Goal: Task Accomplishment & Management: Manage account settings

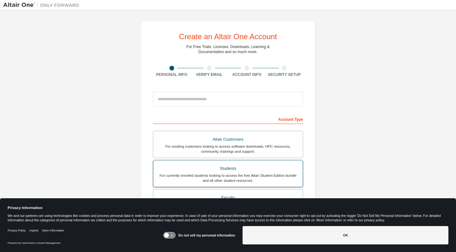
click at [210, 173] on div "For currently enrolled students looking to access the free Altair Student Editi…" at bounding box center [228, 178] width 142 height 10
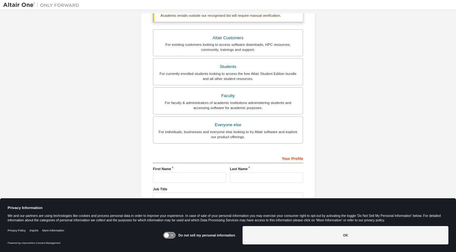
scroll to position [136, 0]
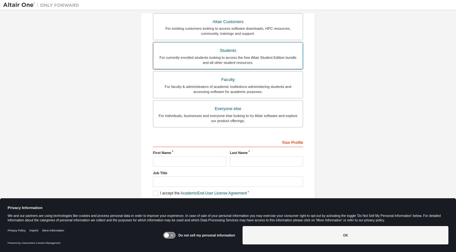
click at [240, 48] on div "Students" at bounding box center [228, 50] width 142 height 9
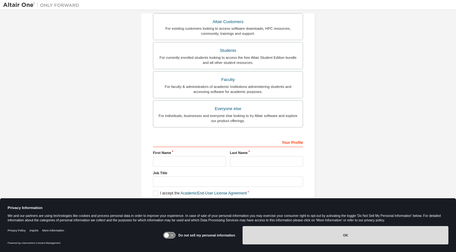
click at [322, 239] on button "OK" at bounding box center [345, 235] width 206 height 18
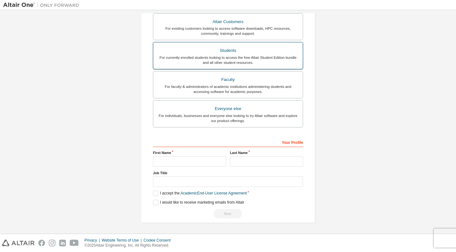
click at [271, 46] on div "Students" at bounding box center [228, 50] width 142 height 9
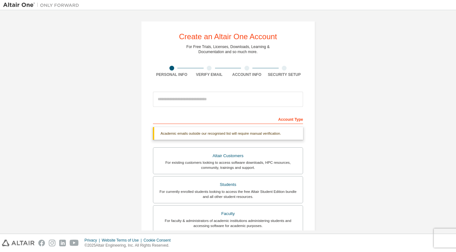
scroll to position [0, 0]
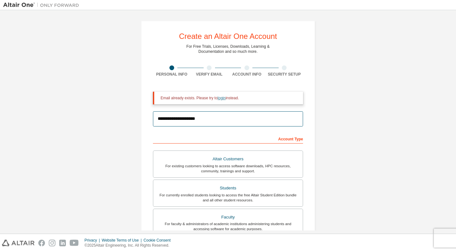
type input "**********"
click at [225, 97] on link "login" at bounding box center [221, 98] width 8 height 4
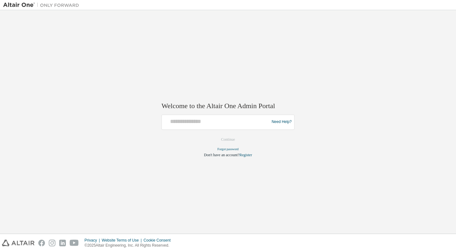
click at [214, 111] on div "Welcome to the Altair One Admin Portal Need Help? Please make sure that you pro…" at bounding box center [227, 126] width 133 height 63
type input "**********"
click at [230, 139] on button "Continue" at bounding box center [227, 139] width 27 height 9
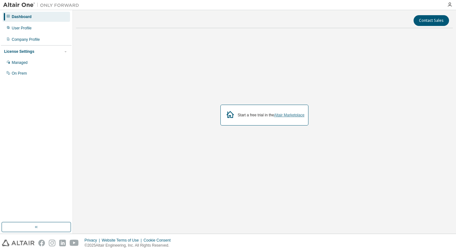
click at [295, 116] on link "Altair Marketplace" at bounding box center [289, 115] width 30 height 4
